Goal: Check status: Check status

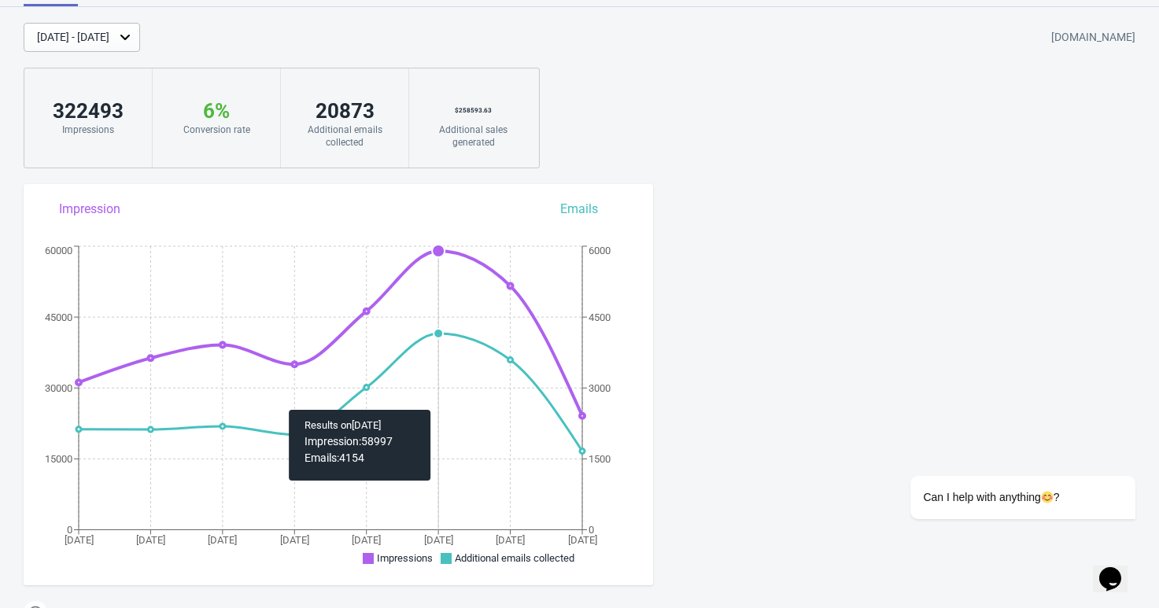
scroll to position [41, 0]
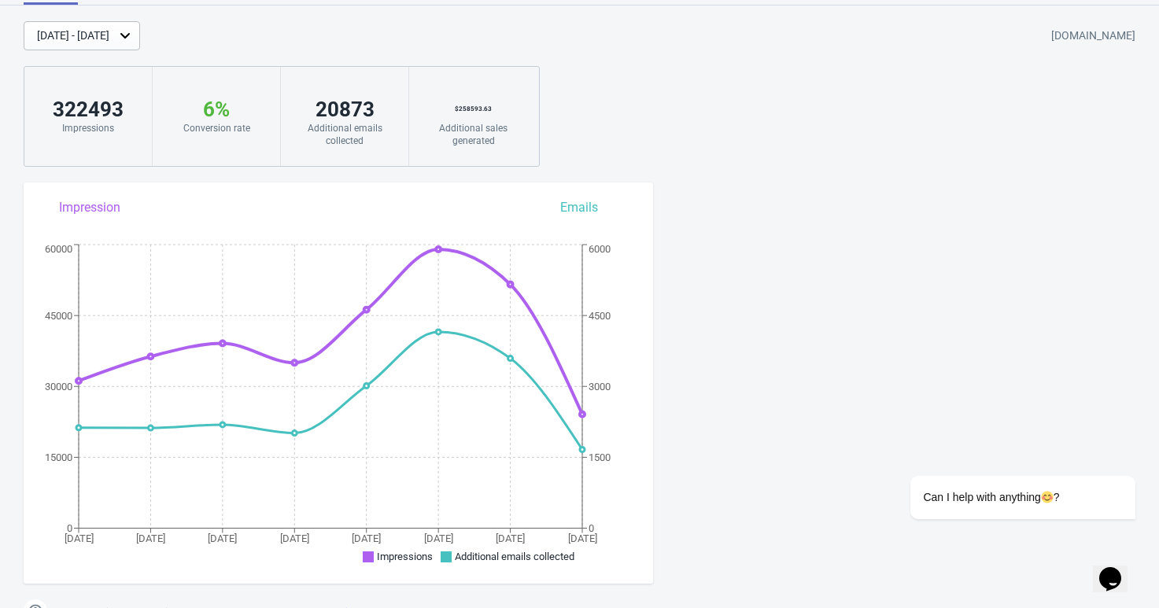
click at [109, 37] on div "[DATE] - [DATE]" at bounding box center [73, 36] width 72 height 17
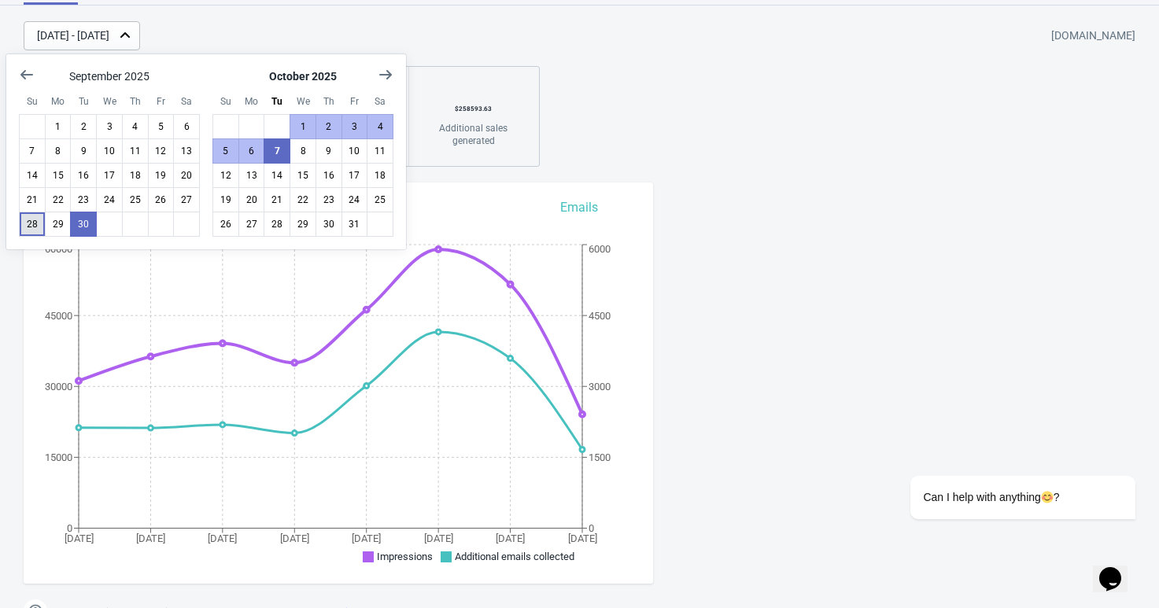
click at [35, 227] on button "28" at bounding box center [32, 224] width 27 height 25
click at [282, 149] on button "7" at bounding box center [277, 150] width 27 height 25
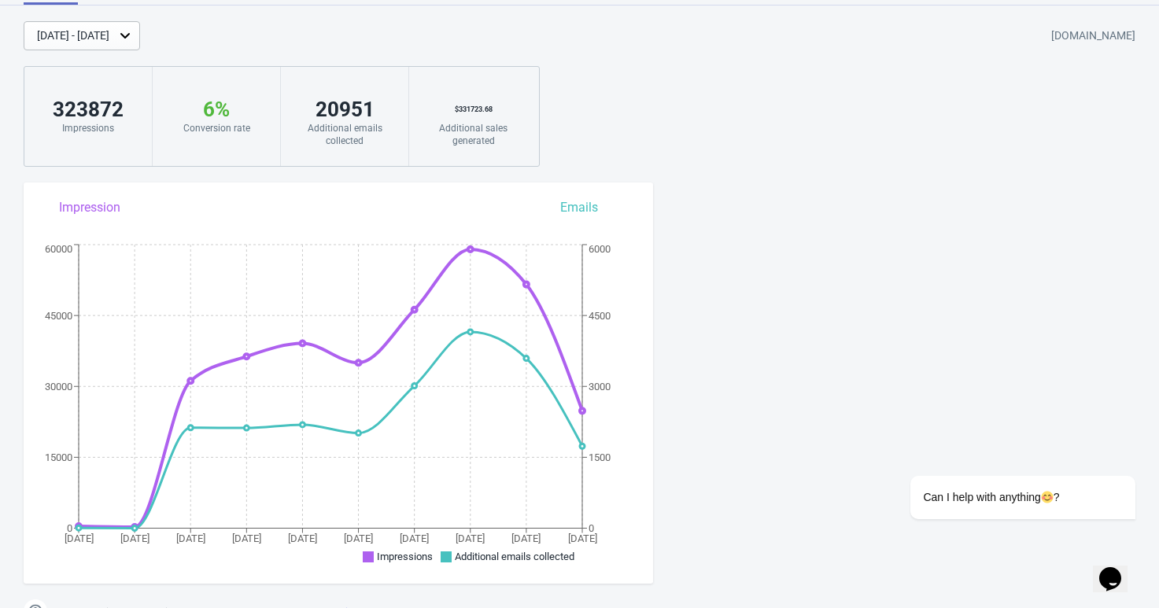
click at [164, 522] on icon "[DATE] Sep [DATE] [DATE] [DATE] [DATE] [DATE] [DATE] [DATE] [DATE] 0 15000 3000…" at bounding box center [338, 406] width 629 height 330
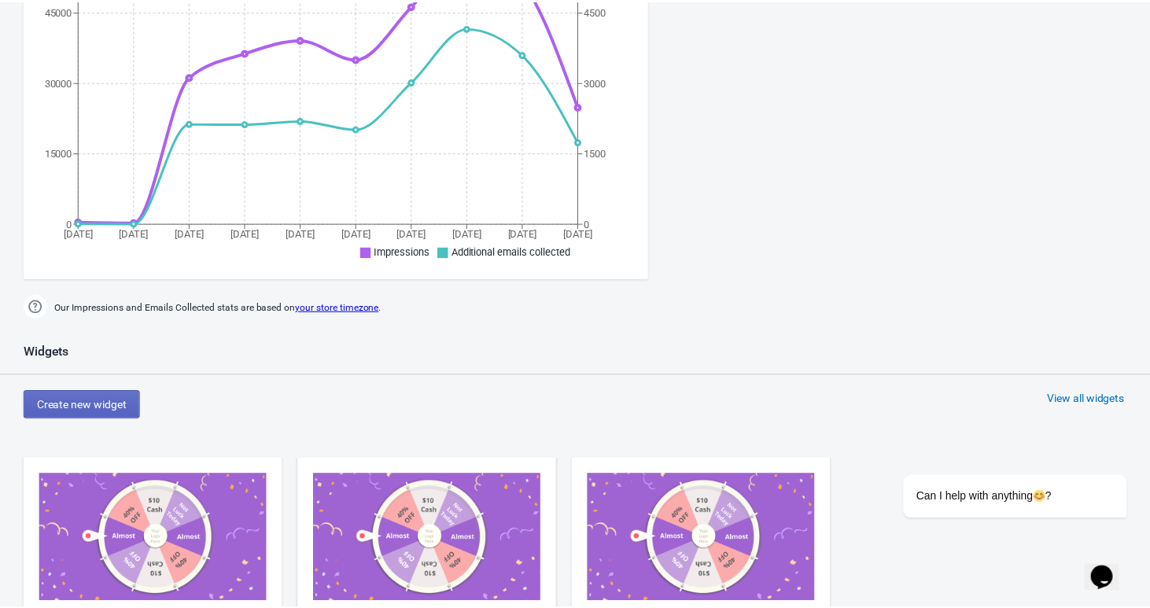
scroll to position [0, 0]
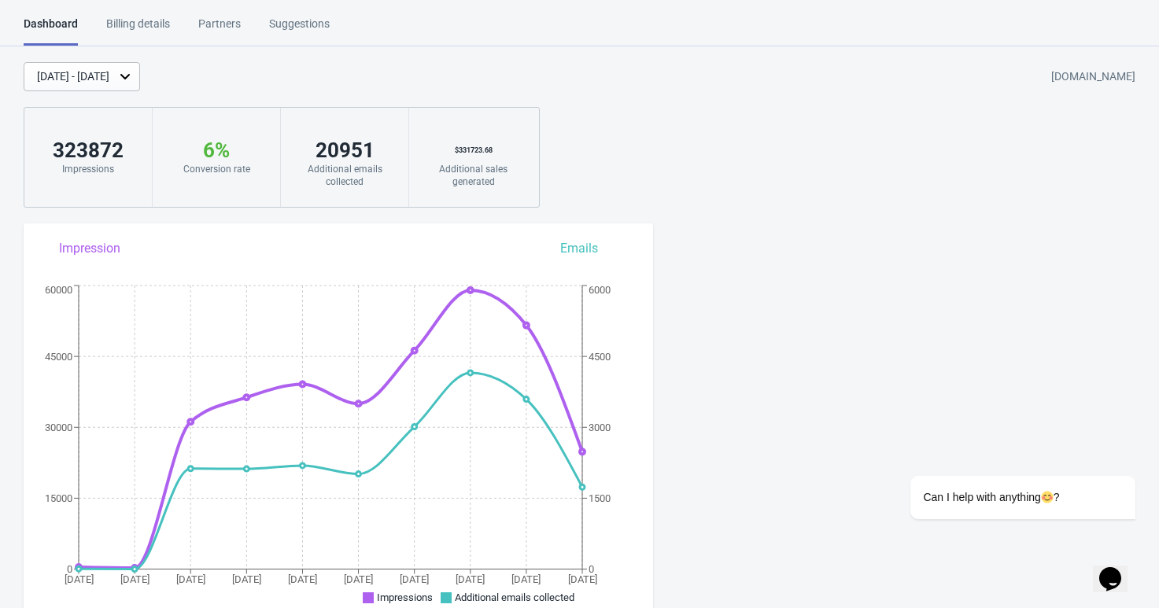
click at [104, 79] on div "[DATE] - [DATE]" at bounding box center [73, 76] width 72 height 17
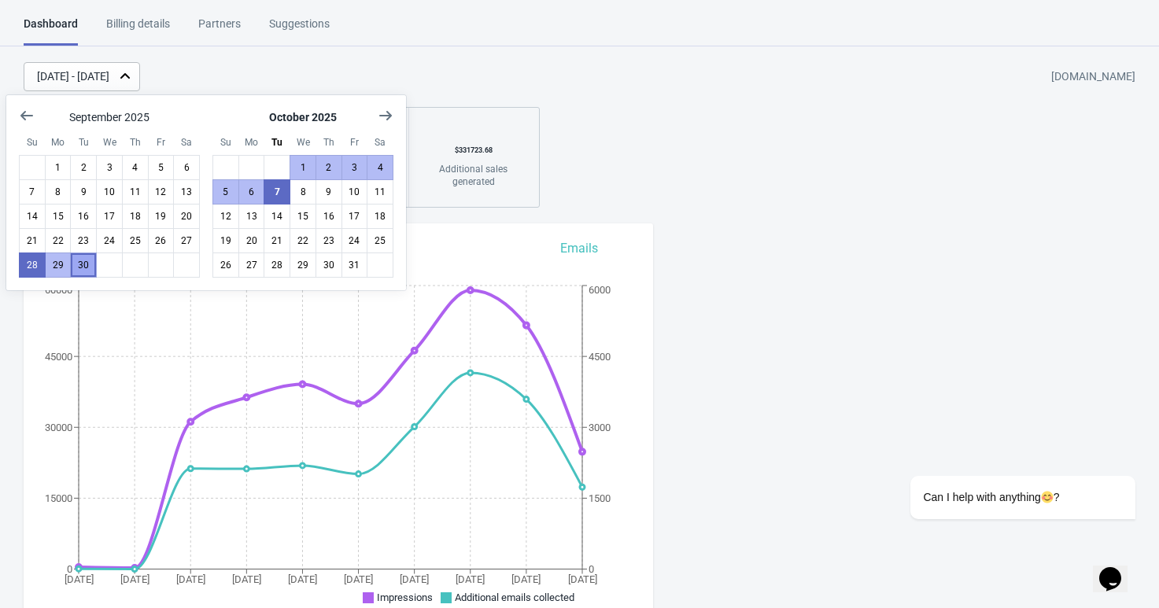
click at [86, 266] on button "30" at bounding box center [83, 265] width 27 height 25
click at [281, 195] on button "7" at bounding box center [277, 191] width 27 height 25
click at [400, 68] on div "[DATE] - [DATE] [DOMAIN_NAME]" at bounding box center [591, 76] width 1135 height 29
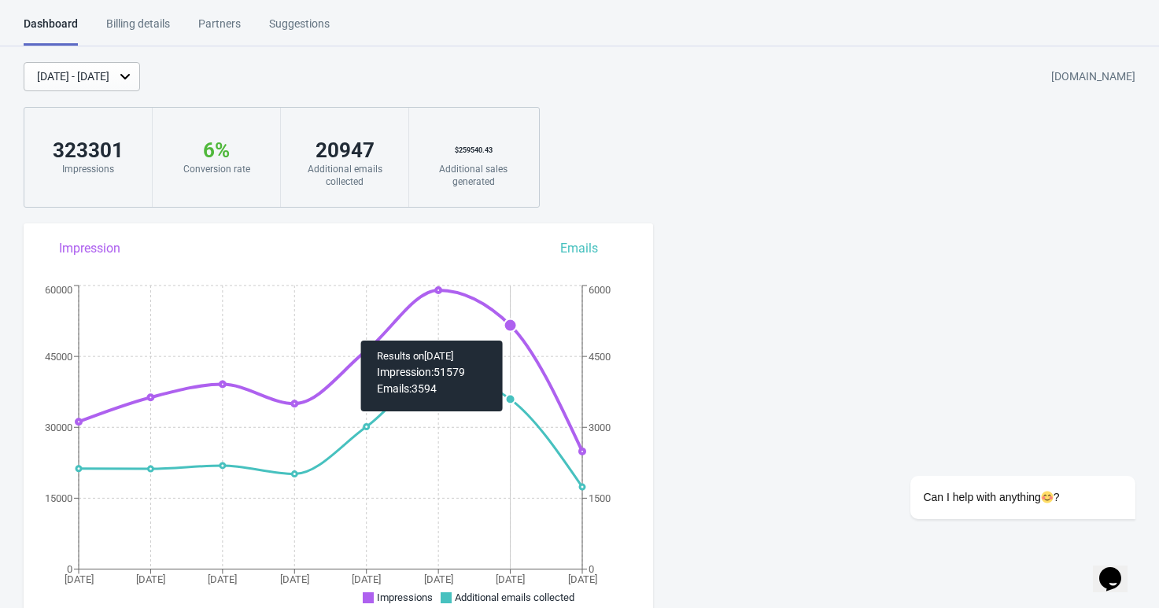
click at [522, 333] on icon "[DATE] [DATE] [DATE] [DATE] [DATE] [DATE] [DATE] [DATE] 0 15000 30000 45000 600…" at bounding box center [338, 447] width 629 height 330
